Goal: Task Accomplishment & Management: Manage account settings

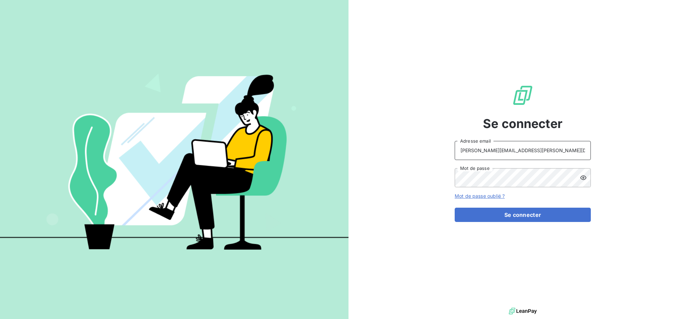
click at [515, 151] on input "dubuc@serpe.fr" at bounding box center [523, 150] width 136 height 19
drag, startPoint x: 515, startPoint y: 151, endPoint x: 515, endPoint y: 158, distance: 6.1
click at [515, 151] on input "dubuc@serpe.fr" at bounding box center [523, 150] width 136 height 19
type input "recouvrement@serpe.fr"
click at [512, 212] on button "Se connecter" at bounding box center [523, 215] width 136 height 14
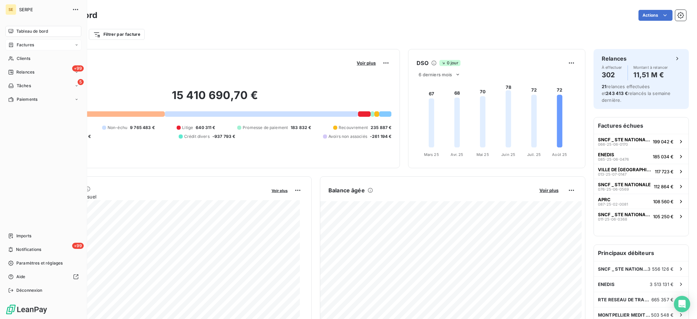
click at [31, 44] on span "Factures" at bounding box center [25, 45] width 17 height 6
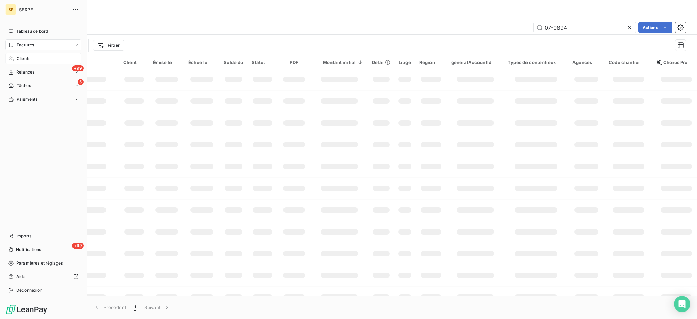
click at [22, 59] on span "Clients" at bounding box center [24, 58] width 14 height 6
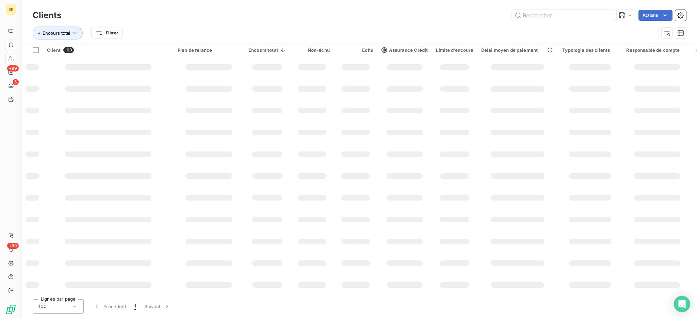
click at [108, 32] on html "SE +99 5 +99 Clients Actions Encours total Filtrer Client 100 Plan de relance E…" at bounding box center [348, 159] width 697 height 319
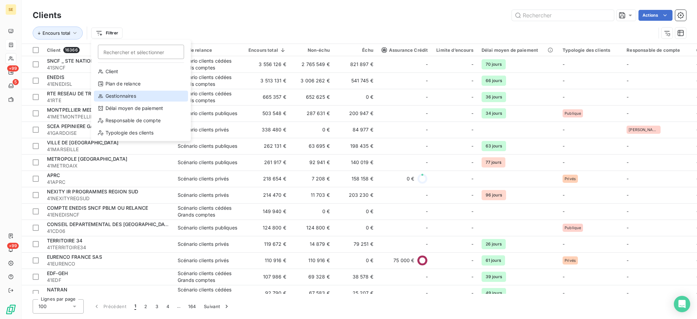
click at [127, 96] on div "Gestionnaires" at bounding box center [141, 96] width 94 height 11
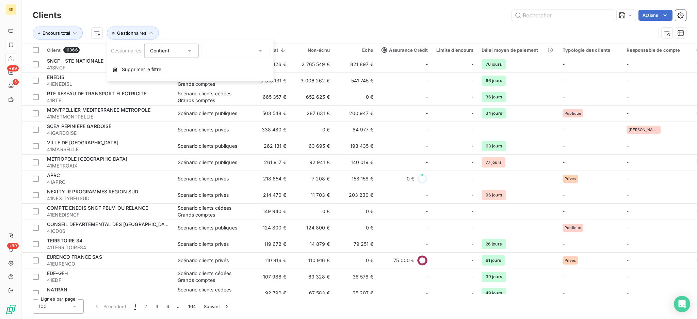
click at [263, 49] on icon at bounding box center [260, 50] width 7 height 7
click at [260, 48] on icon at bounding box center [260, 50] width 7 height 7
click at [260, 52] on icon at bounding box center [260, 50] width 7 height 7
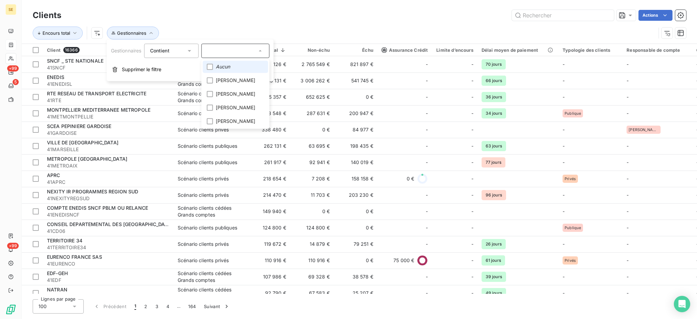
click at [240, 65] on li "Aucun" at bounding box center [235, 67] width 65 height 12
click at [209, 65] on div at bounding box center [210, 67] width 6 height 6
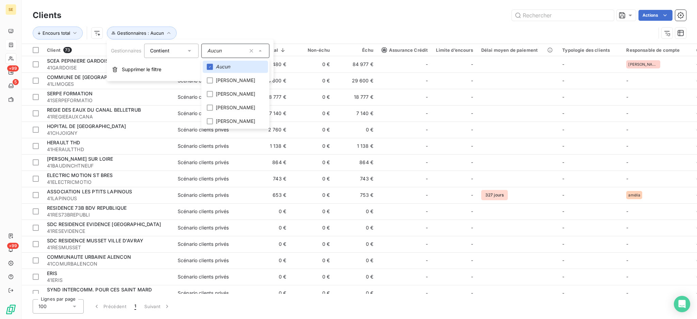
click at [288, 16] on div "Actions" at bounding box center [377, 15] width 617 height 11
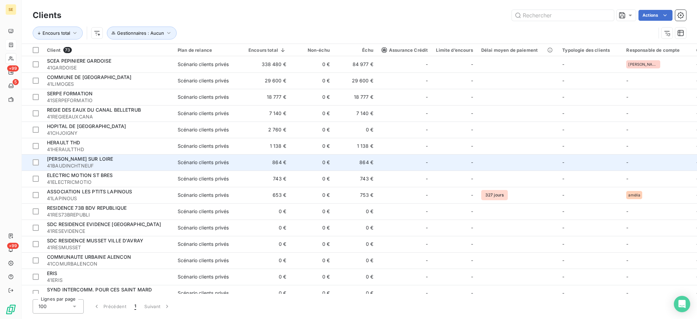
click at [94, 161] on span "[PERSON_NAME] SUR LOIRE" at bounding box center [80, 159] width 66 height 6
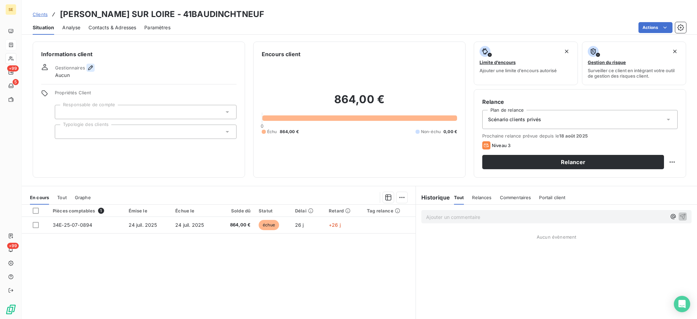
click at [90, 65] on icon "button" at bounding box center [90, 67] width 7 height 7
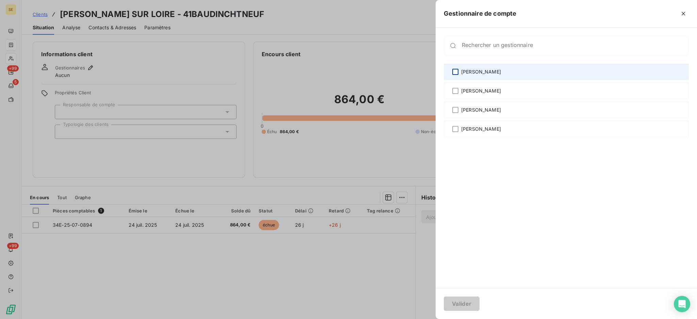
click at [453, 73] on div at bounding box center [455, 72] width 6 height 6
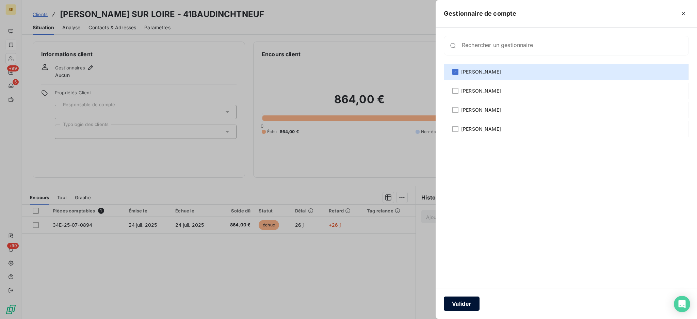
click at [458, 303] on button "Valider" at bounding box center [462, 304] width 36 height 14
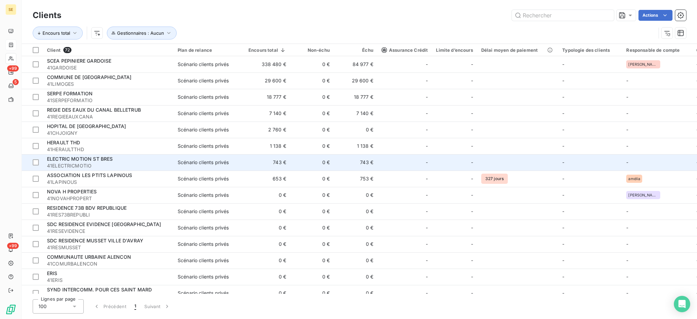
click at [63, 158] on span "ELECTRIC MOTION ST BRES" at bounding box center [80, 159] width 66 height 6
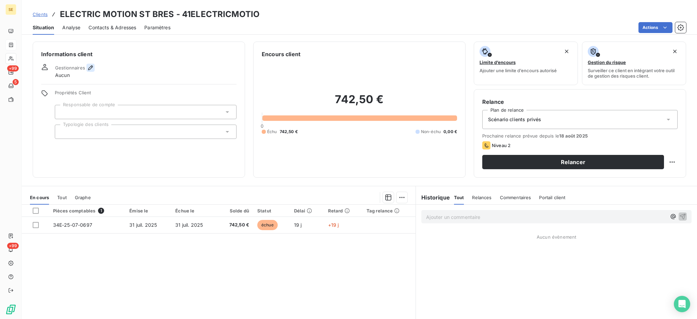
click at [87, 63] on div "Informations client Gestionnaires Aucun Propriétés Client Responsable de compte…" at bounding box center [139, 110] width 212 height 136
click at [90, 67] on icon "button" at bounding box center [90, 67] width 5 height 5
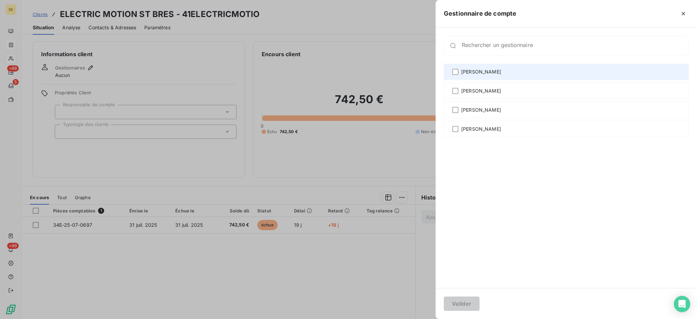
click at [475, 73] on span "[PERSON_NAME]" at bounding box center [481, 71] width 40 height 7
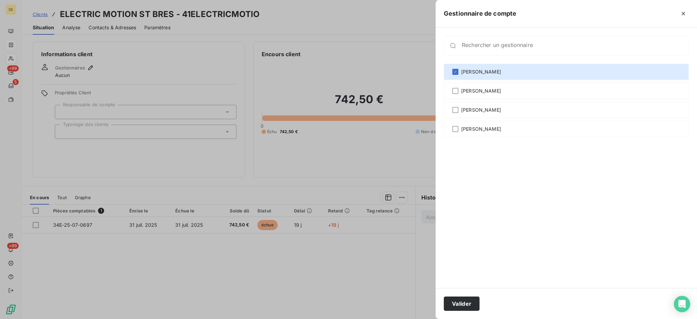
click at [364, 291] on div at bounding box center [348, 159] width 697 height 319
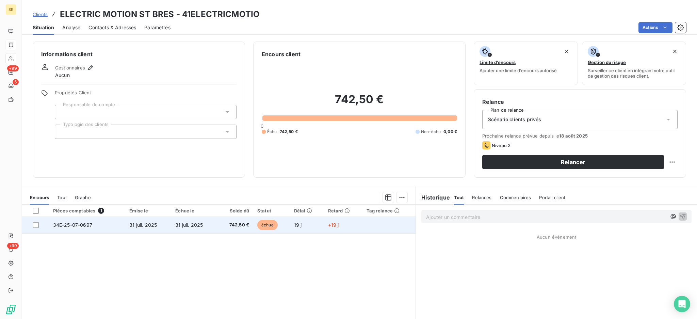
click at [217, 225] on td "742,50 €" at bounding box center [235, 225] width 36 height 16
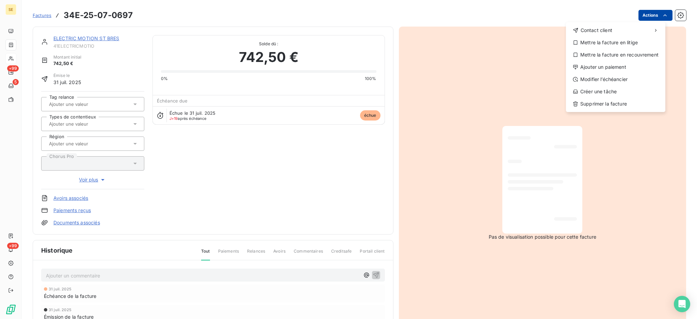
click at [639, 17] on html "SE +99 5 +99 Factures 34E-25-07-0697 Actions Contact client Mettre la facture e…" at bounding box center [348, 159] width 697 height 319
click at [622, 76] on div "Modifier l’échéancier" at bounding box center [616, 79] width 94 height 11
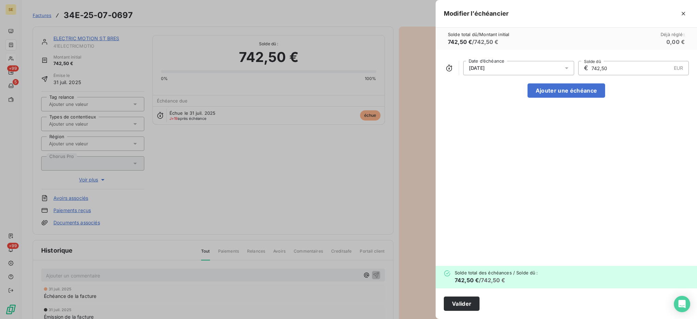
click at [567, 67] on icon at bounding box center [566, 68] width 3 height 2
click at [558, 95] on icon "Go to next month" at bounding box center [559, 94] width 5 height 5
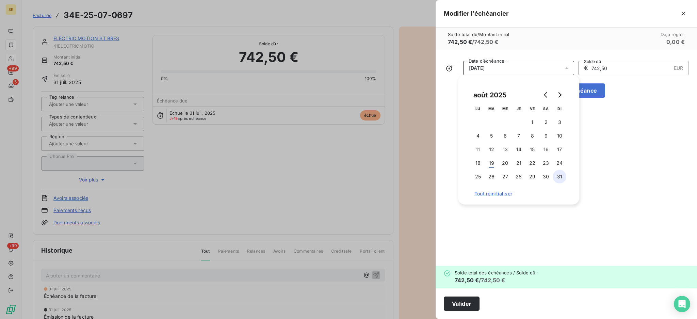
click at [558, 176] on button "31" at bounding box center [560, 177] width 14 height 14
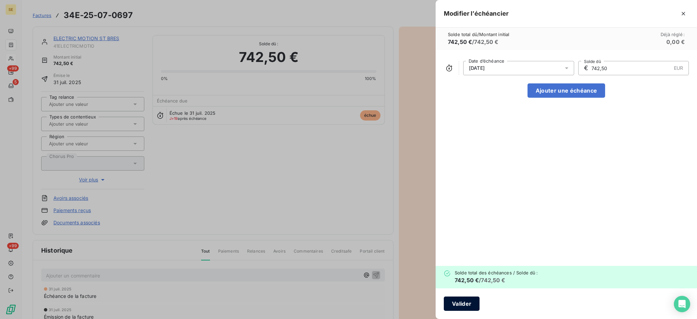
click at [467, 304] on button "Valider" at bounding box center [462, 304] width 36 height 14
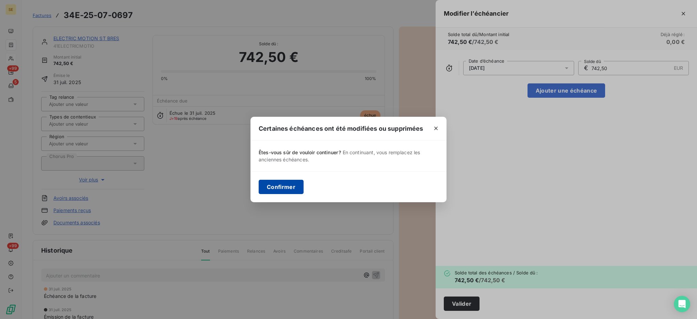
click at [289, 185] on button "Confirmer" at bounding box center [281, 187] width 45 height 14
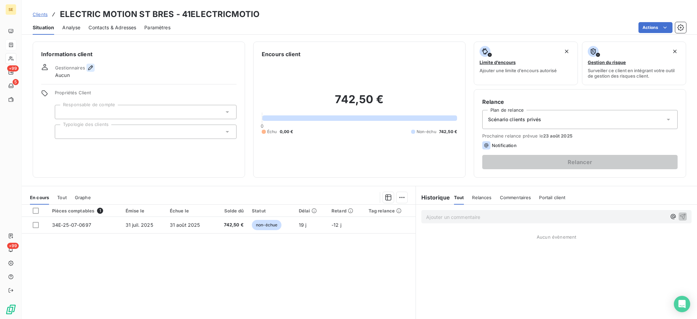
click at [89, 65] on icon "button" at bounding box center [90, 67] width 7 height 7
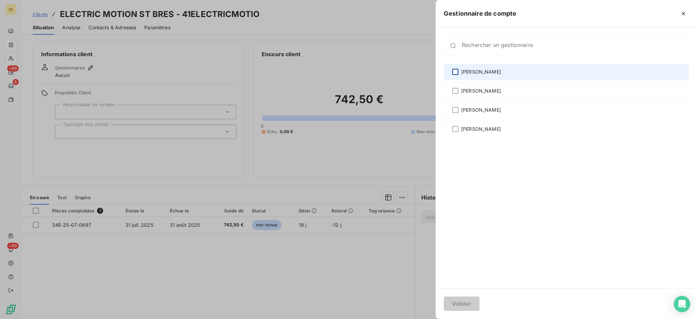
click at [456, 69] on div at bounding box center [455, 72] width 6 height 6
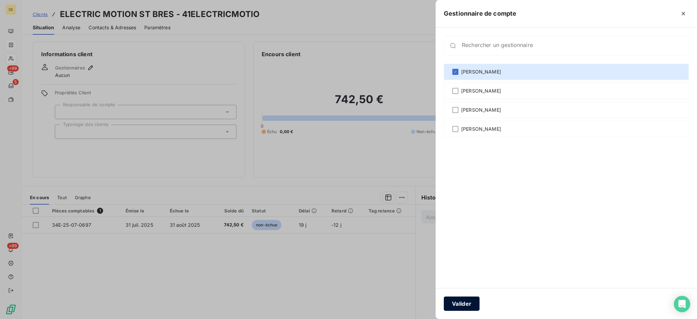
click at [463, 299] on button "Valider" at bounding box center [462, 304] width 36 height 14
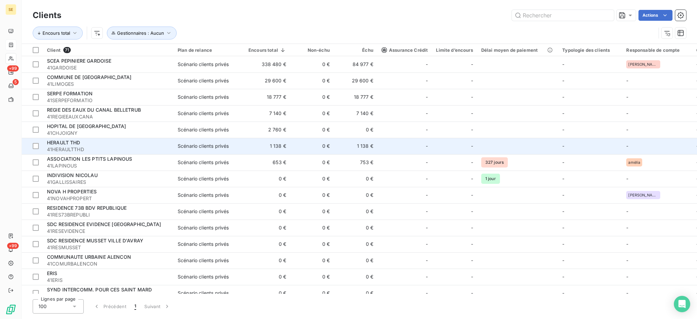
click at [97, 142] on div "HERAULT THD" at bounding box center [108, 142] width 123 height 7
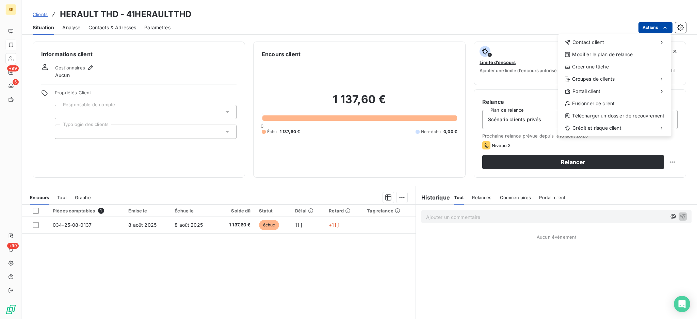
click at [654, 26] on html "SE +99 5 +99 Clients HERAULT THD - 41HERAULTTHD Situation Analyse Contacts & Ad…" at bounding box center [348, 159] width 697 height 319
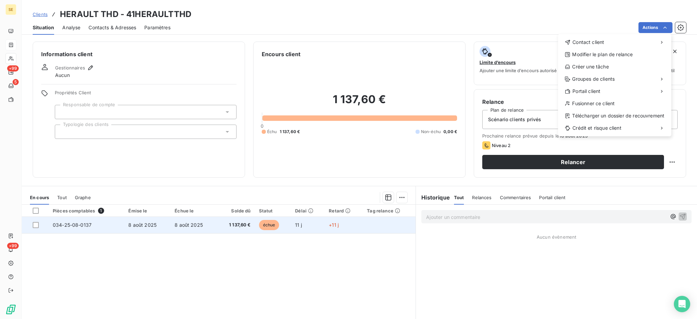
click at [224, 227] on html "SE +99 5 +99 Clients HERAULT THD - 41HERAULTTHD Situation Analyse Contacts & Ad…" at bounding box center [348, 159] width 697 height 319
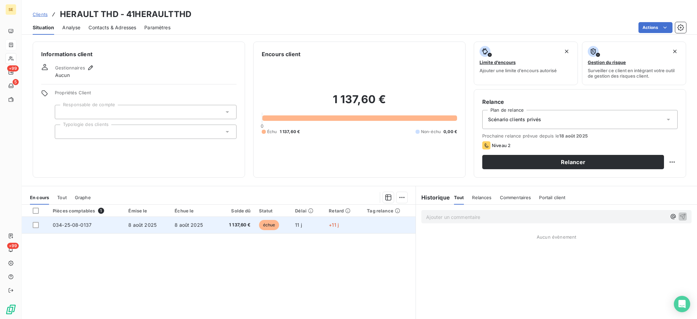
click at [224, 227] on span "1 137,60 €" at bounding box center [236, 225] width 30 height 7
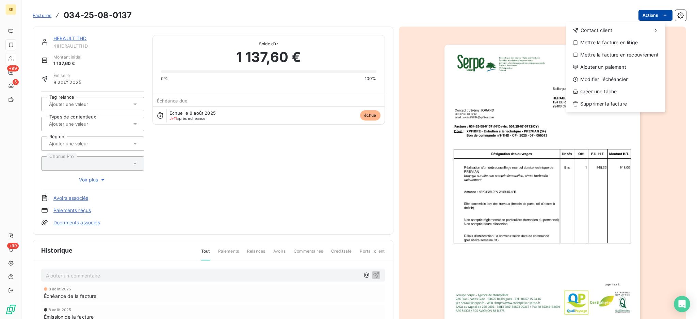
click at [650, 13] on html "SE +99 5 +99 Factures [PHONE_NUMBER] Actions Contact client Mettre la facture e…" at bounding box center [348, 159] width 697 height 319
click at [639, 72] on div "Ajouter un paiement" at bounding box center [616, 67] width 94 height 11
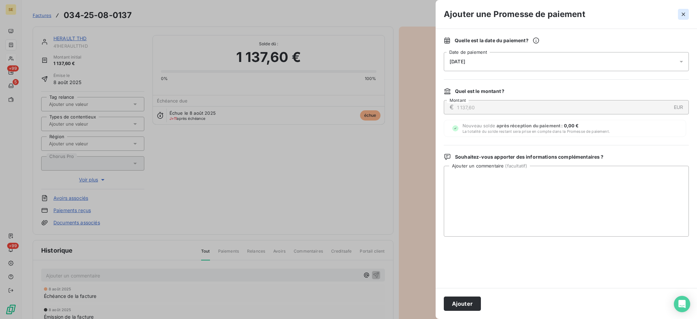
click at [684, 11] on icon "button" at bounding box center [683, 14] width 7 height 7
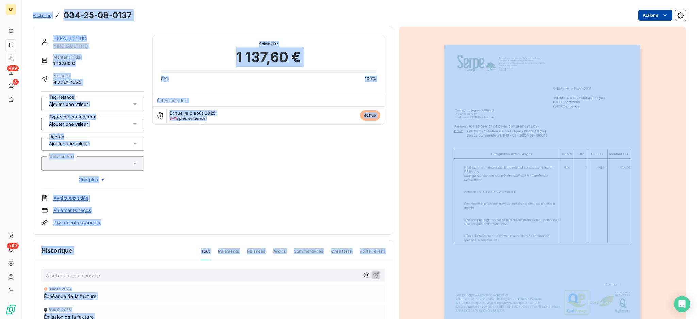
click at [648, 14] on html "SE +99 5 +99 Factures 034-25-08-0137 Actions HERAULT THD 41HERAULTTHD Montant i…" at bounding box center [348, 159] width 697 height 319
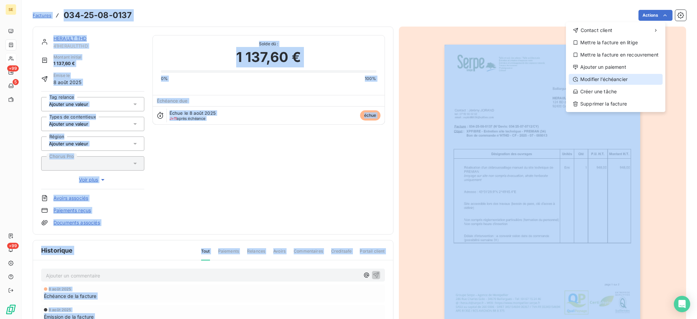
click at [623, 84] on div "Modifier l’échéancier" at bounding box center [616, 79] width 94 height 11
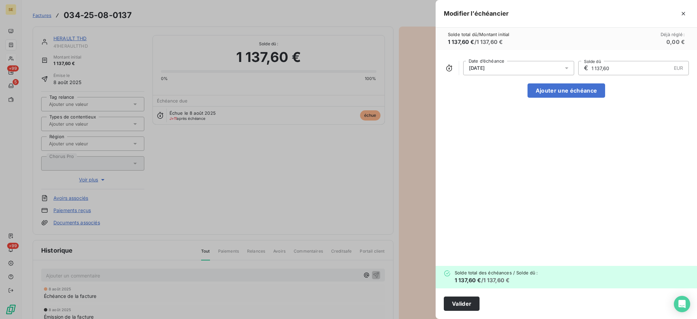
click at [568, 67] on icon at bounding box center [566, 68] width 7 height 7
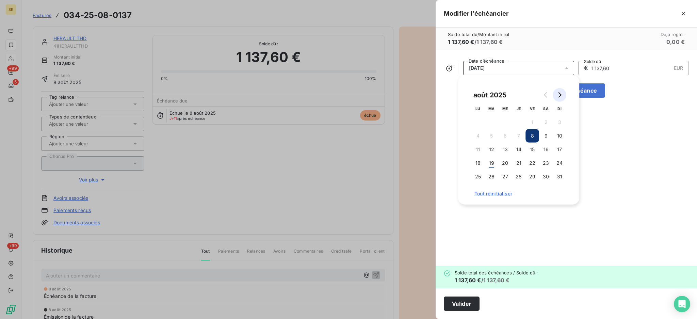
click at [558, 93] on icon "Go to next month" at bounding box center [559, 94] width 5 height 5
click at [477, 131] on button "8" at bounding box center [478, 136] width 14 height 14
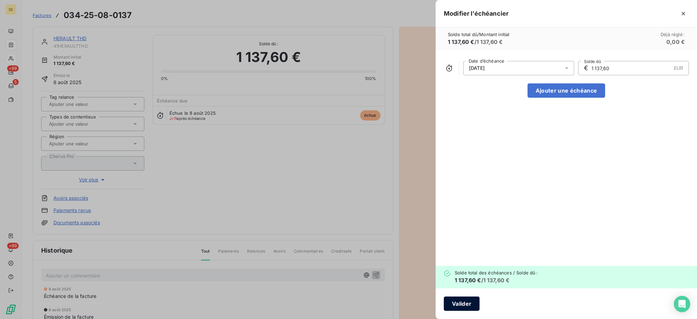
click at [452, 299] on button "Valider" at bounding box center [462, 304] width 36 height 14
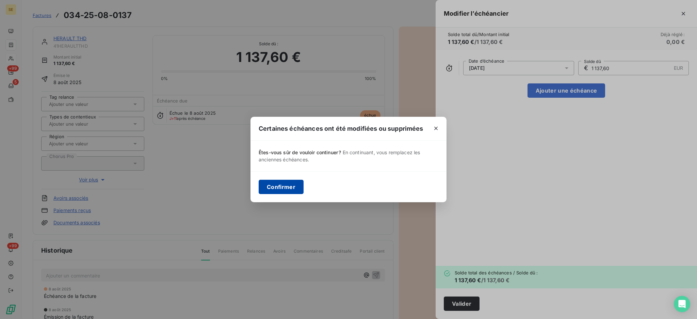
click at [282, 191] on button "Confirmer" at bounding box center [281, 187] width 45 height 14
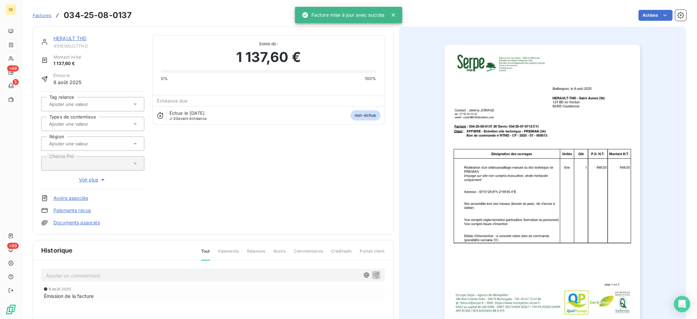
click at [73, 35] on link "HERAULT THD" at bounding box center [69, 38] width 33 height 6
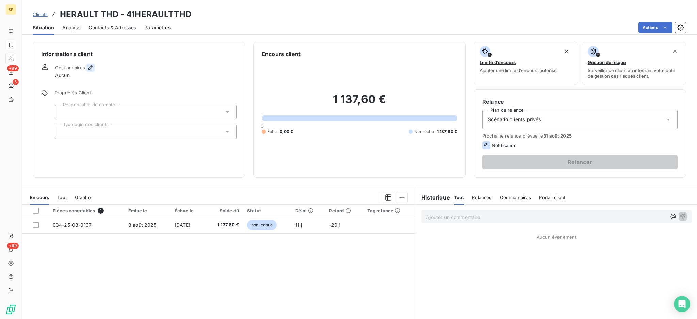
click at [90, 67] on icon "button" at bounding box center [90, 67] width 7 height 7
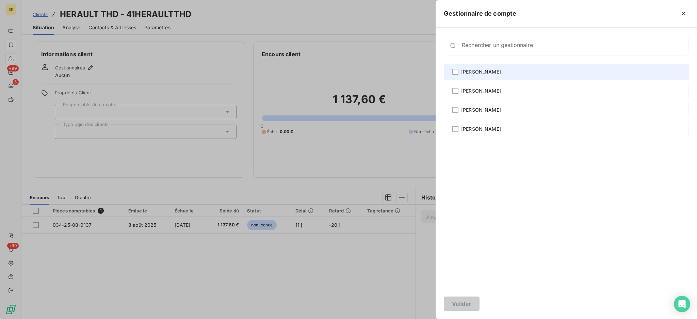
click at [470, 72] on span "[PERSON_NAME]" at bounding box center [481, 71] width 40 height 7
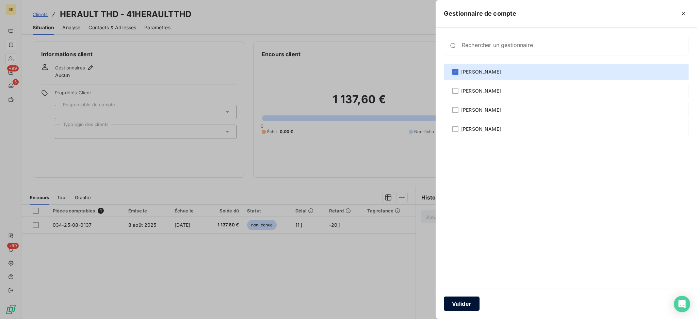
click at [466, 304] on button "Valider" at bounding box center [462, 304] width 36 height 14
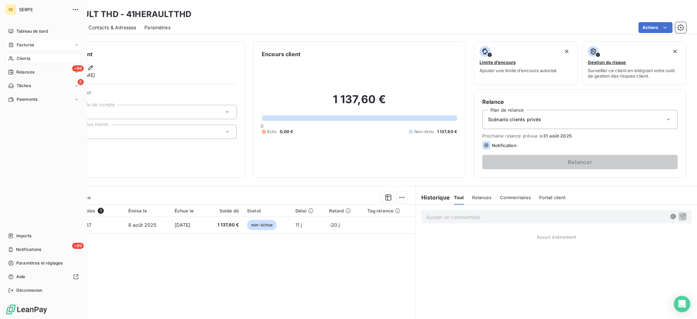
click at [20, 56] on span "Clients" at bounding box center [24, 58] width 14 height 6
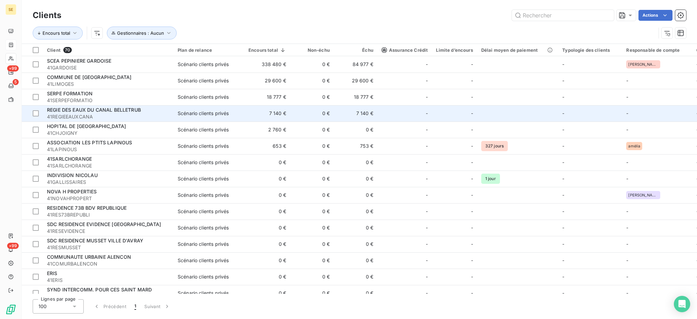
click at [119, 116] on span "41REGIEEAUXCANA" at bounding box center [108, 116] width 123 height 7
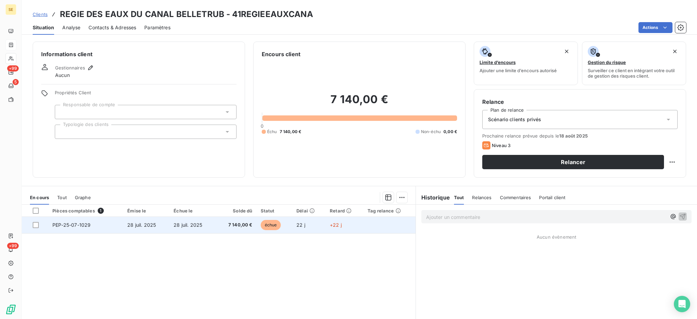
click at [235, 230] on td "7 140,00 €" at bounding box center [236, 225] width 41 height 16
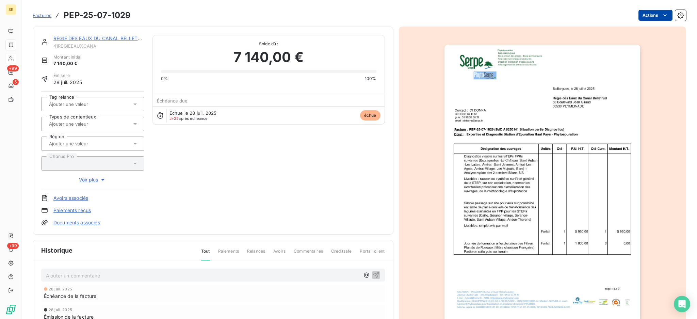
click at [637, 15] on html "SE +99 5 +99 Factures PEP-25-07-1029 Actions REGIE DES EAUX DU CANAL BELLETRUB …" at bounding box center [348, 159] width 697 height 319
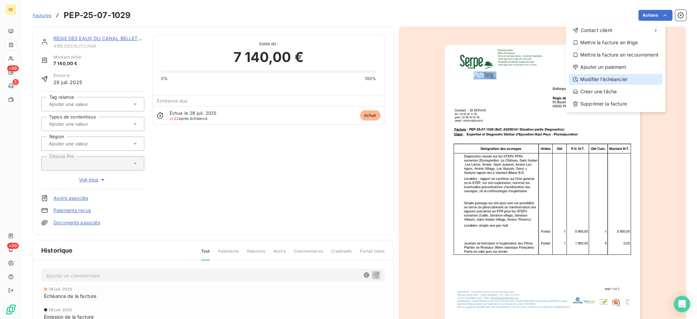
click at [624, 79] on div "Modifier l’échéancier" at bounding box center [616, 79] width 94 height 11
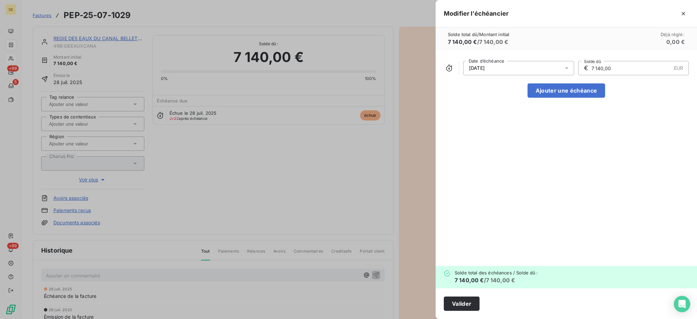
click at [564, 68] on icon at bounding box center [566, 68] width 7 height 7
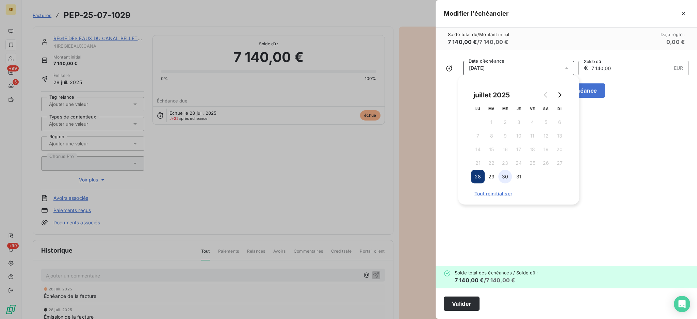
click at [507, 176] on button "30" at bounding box center [505, 177] width 14 height 14
click at [562, 94] on icon "Go to next month" at bounding box center [559, 94] width 5 height 5
click at [557, 174] on button "31" at bounding box center [560, 177] width 14 height 14
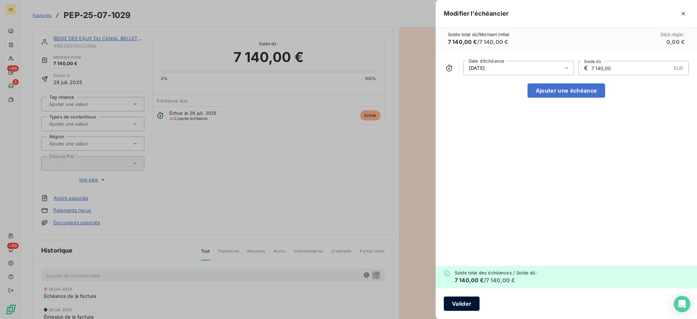
click at [464, 299] on button "Valider" at bounding box center [462, 304] width 36 height 14
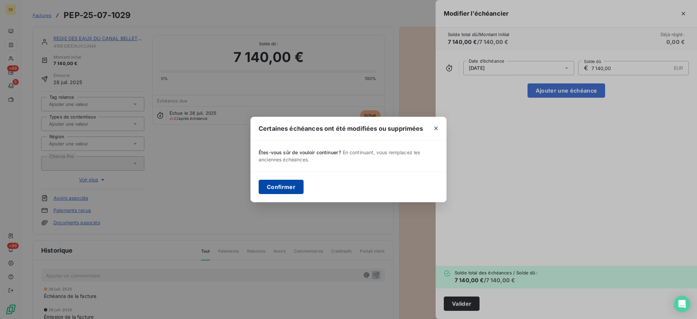
click at [279, 183] on button "Confirmer" at bounding box center [281, 187] width 45 height 14
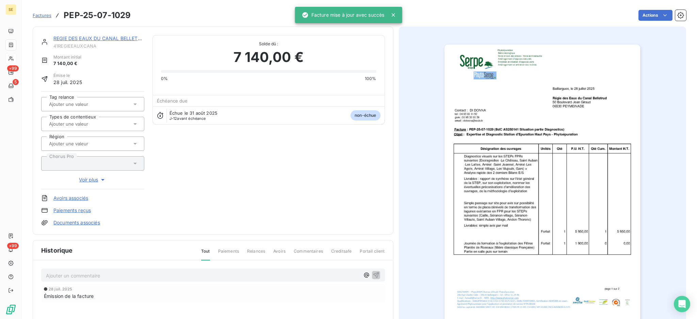
click at [91, 36] on link "REGIE DES EAUX DU CANAL BELLETRUB" at bounding box center [100, 38] width 94 height 6
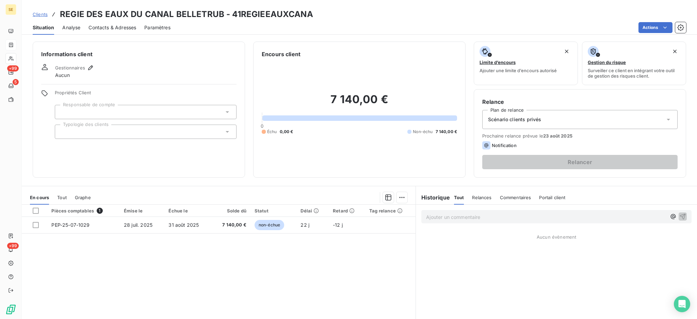
drag, startPoint x: 85, startPoint y: 67, endPoint x: 116, endPoint y: 69, distance: 31.0
click at [85, 67] on div "Gestionnaires" at bounding box center [74, 68] width 39 height 8
click at [90, 67] on icon "button" at bounding box center [90, 67] width 7 height 7
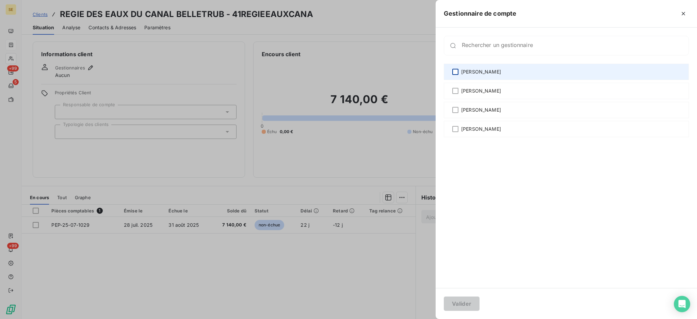
click at [455, 70] on div at bounding box center [455, 72] width 6 height 6
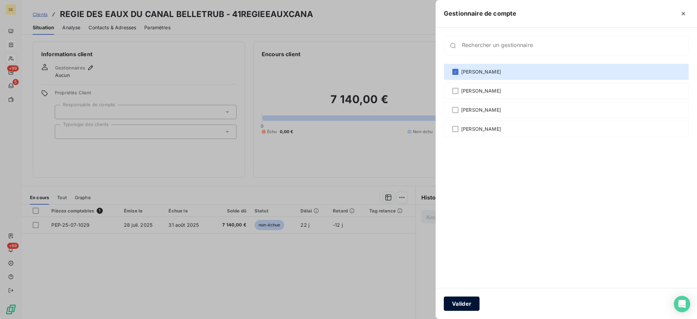
click at [460, 304] on button "Valider" at bounding box center [462, 304] width 36 height 14
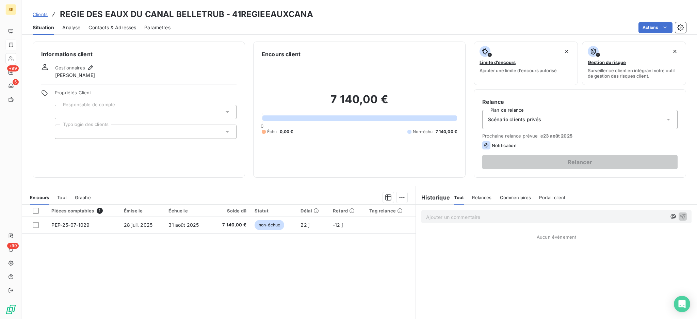
click at [38, 14] on span "Clients" at bounding box center [40, 14] width 15 height 5
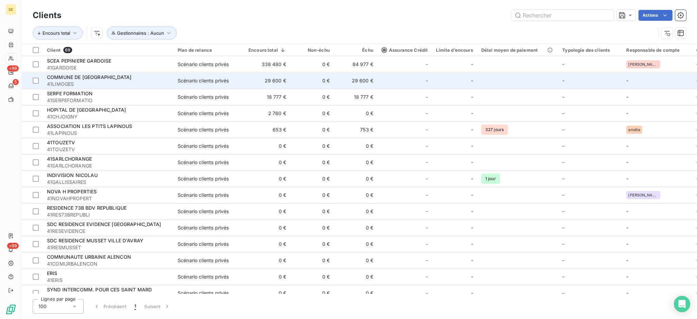
click at [133, 81] on span "41LIMOGES" at bounding box center [108, 84] width 123 height 7
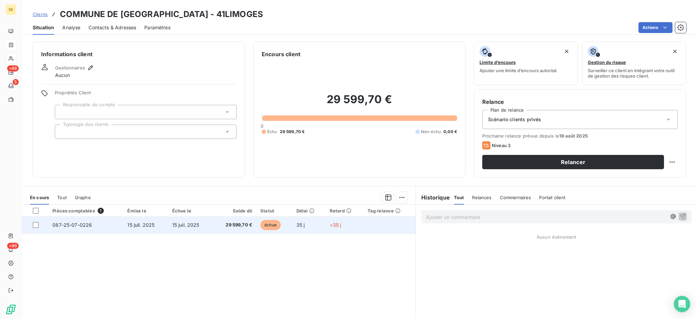
click at [183, 227] on span "15 juil. 2025" at bounding box center [185, 225] width 27 height 6
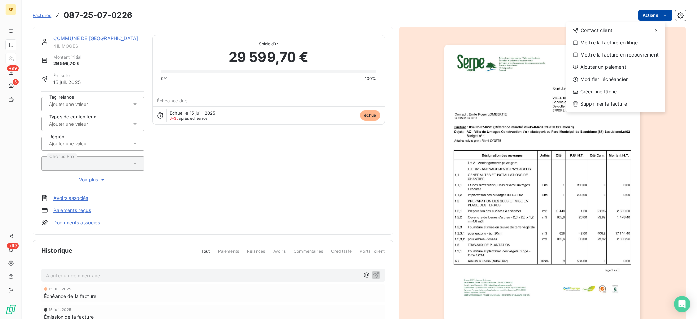
click at [648, 10] on html "SE +99 5 +99 Factures [PHONE_NUMBER] Actions Contact client Mettre la facture e…" at bounding box center [348, 159] width 697 height 319
click at [625, 78] on div "Modifier l’échéancier" at bounding box center [616, 79] width 94 height 11
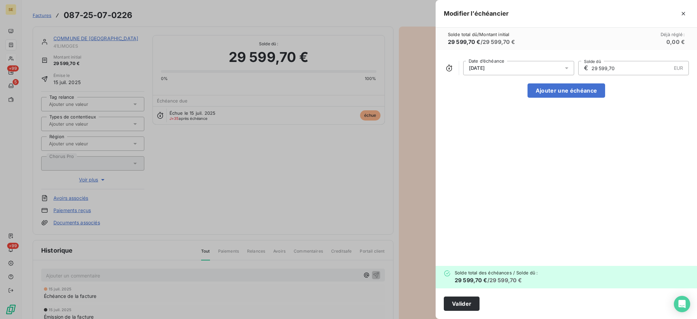
click at [568, 68] on icon at bounding box center [566, 68] width 3 height 2
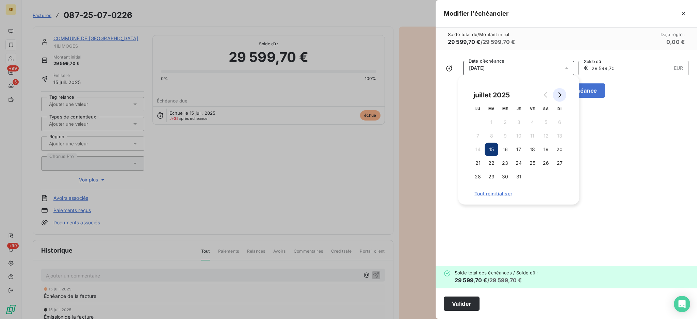
click at [559, 95] on icon "Go to next month" at bounding box center [559, 94] width 5 height 5
click at [533, 148] on button "15" at bounding box center [533, 150] width 14 height 14
click at [475, 302] on button "Valider" at bounding box center [462, 304] width 36 height 14
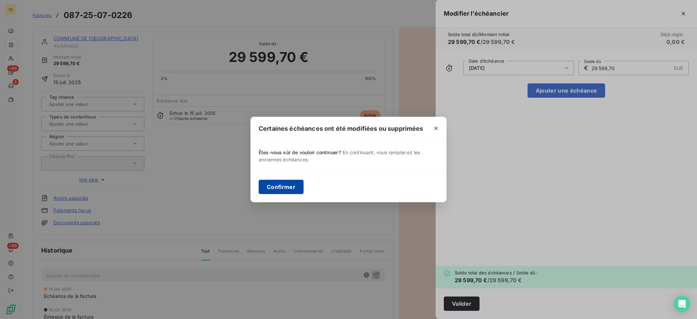
click at [275, 189] on button "Confirmer" at bounding box center [281, 187] width 45 height 14
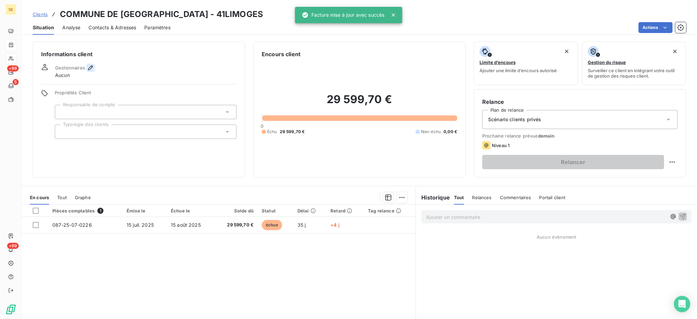
click at [91, 65] on icon "button" at bounding box center [90, 67] width 7 height 7
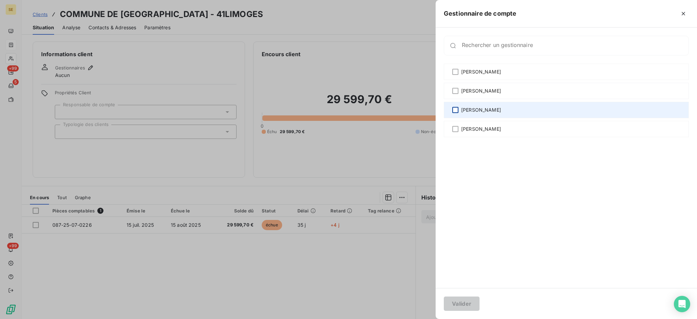
click at [456, 109] on div at bounding box center [455, 110] width 6 height 6
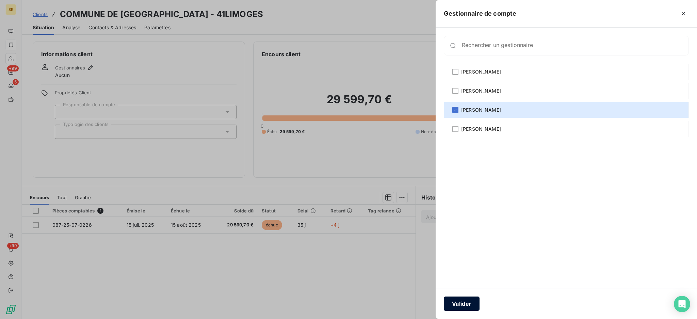
click at [459, 302] on button "Valider" at bounding box center [462, 304] width 36 height 14
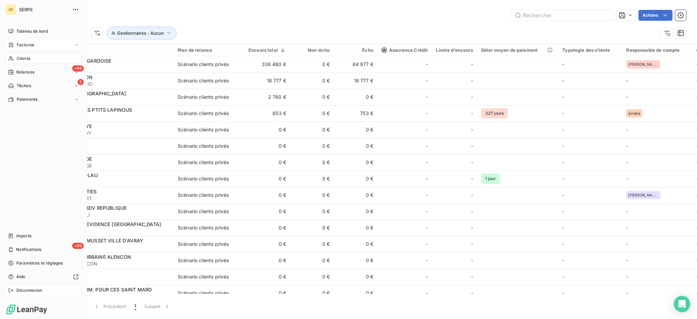
click at [28, 287] on span "Déconnexion" at bounding box center [29, 290] width 26 height 6
